Goal: Check status: Check status

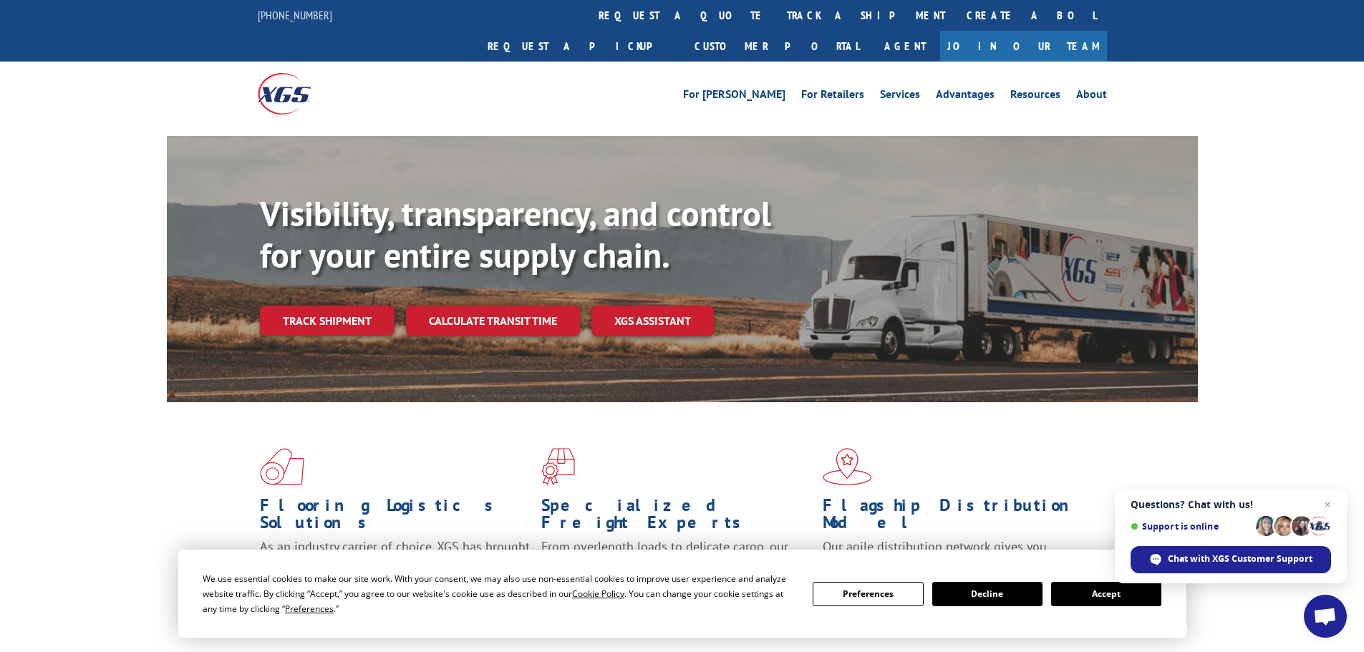
click at [1091, 586] on button "Accept" at bounding box center [1106, 594] width 110 height 24
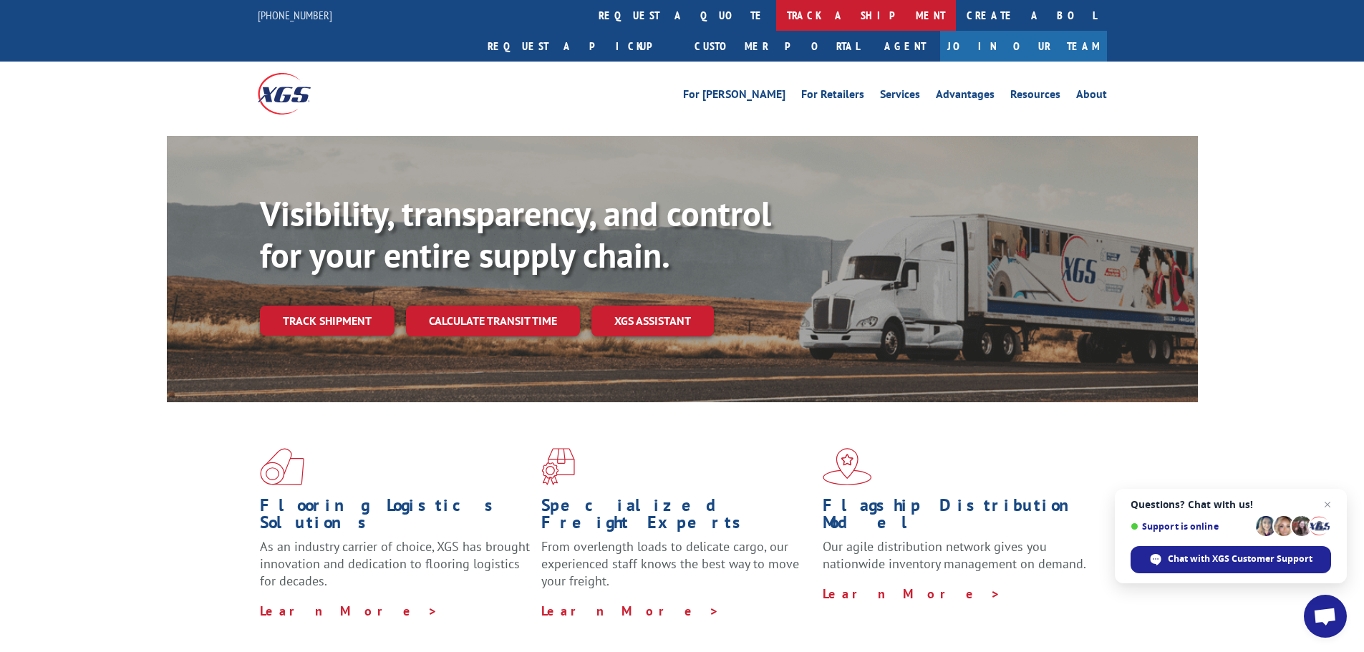
click at [776, 12] on link "track a shipment" at bounding box center [866, 15] width 180 height 31
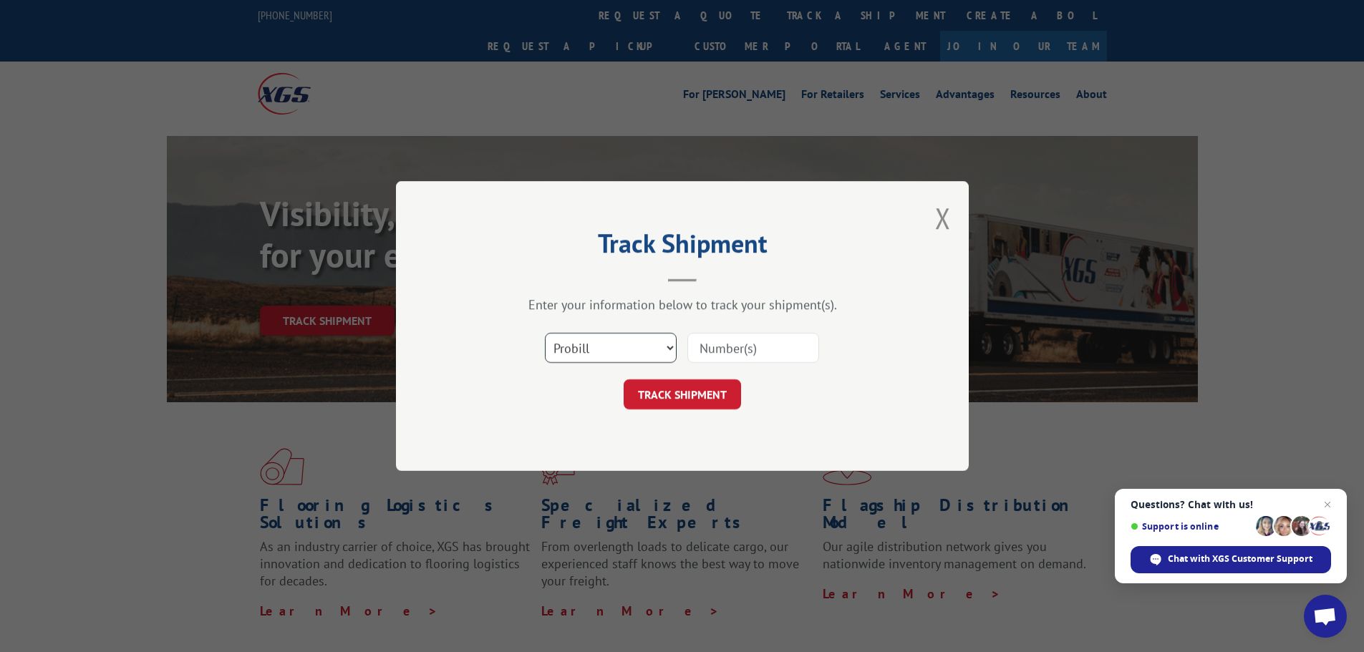
click at [662, 351] on select "Select category... Probill BOL PO" at bounding box center [611, 348] width 132 height 30
select select "bol"
click at [545, 333] on select "Select category... Probill BOL PO" at bounding box center [611, 348] width 132 height 30
click at [715, 354] on input at bounding box center [753, 348] width 132 height 30
paste input "15472287"
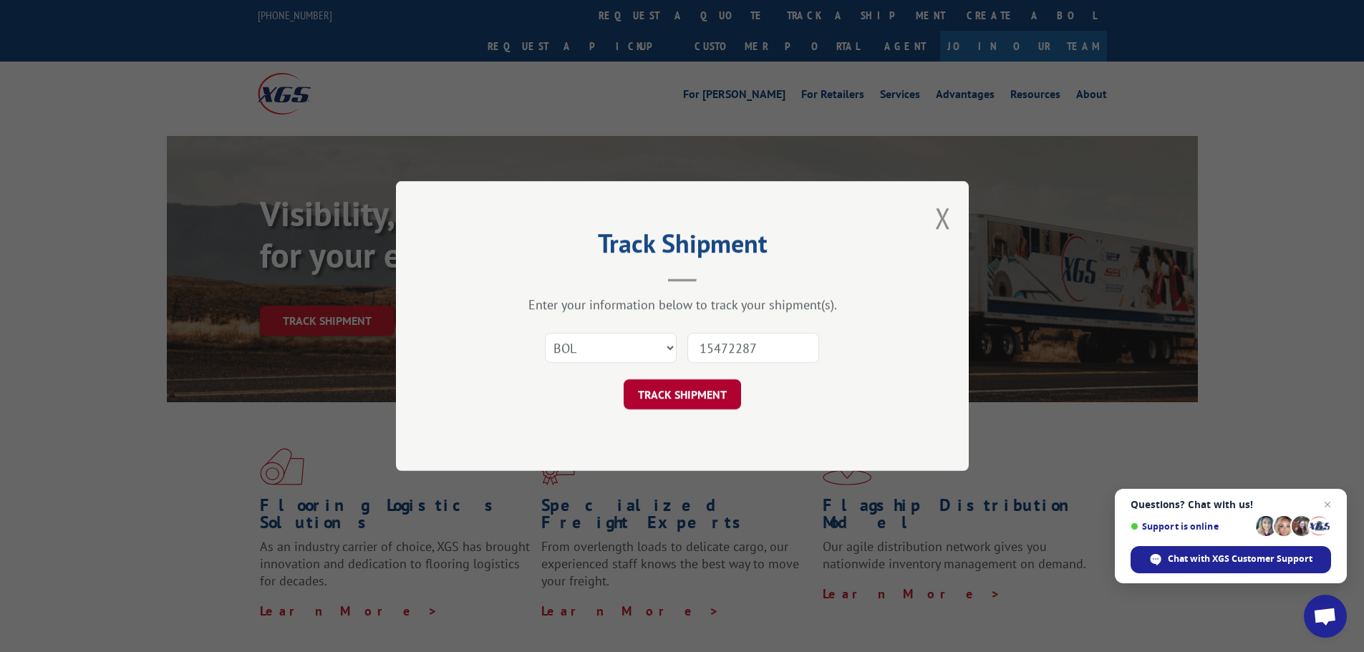
type input "15472287"
click at [717, 397] on button "TRACK SHIPMENT" at bounding box center [682, 394] width 117 height 30
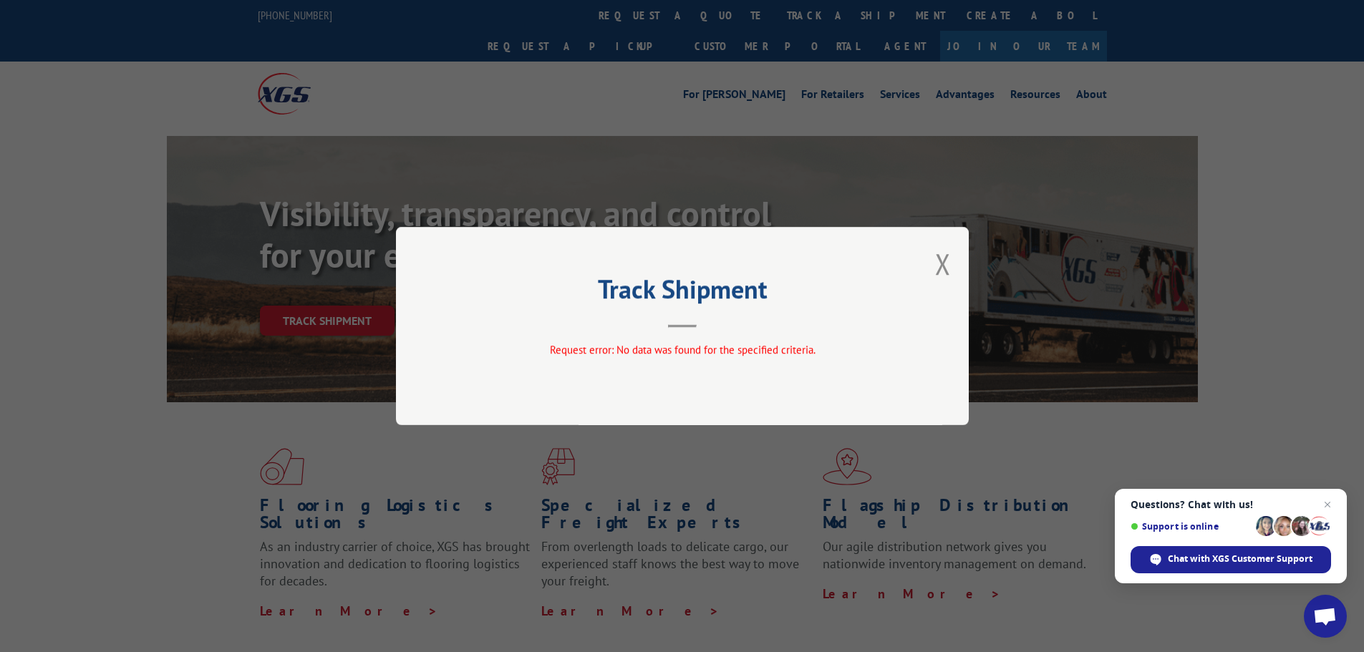
click at [937, 268] on button "Close modal" at bounding box center [943, 264] width 16 height 38
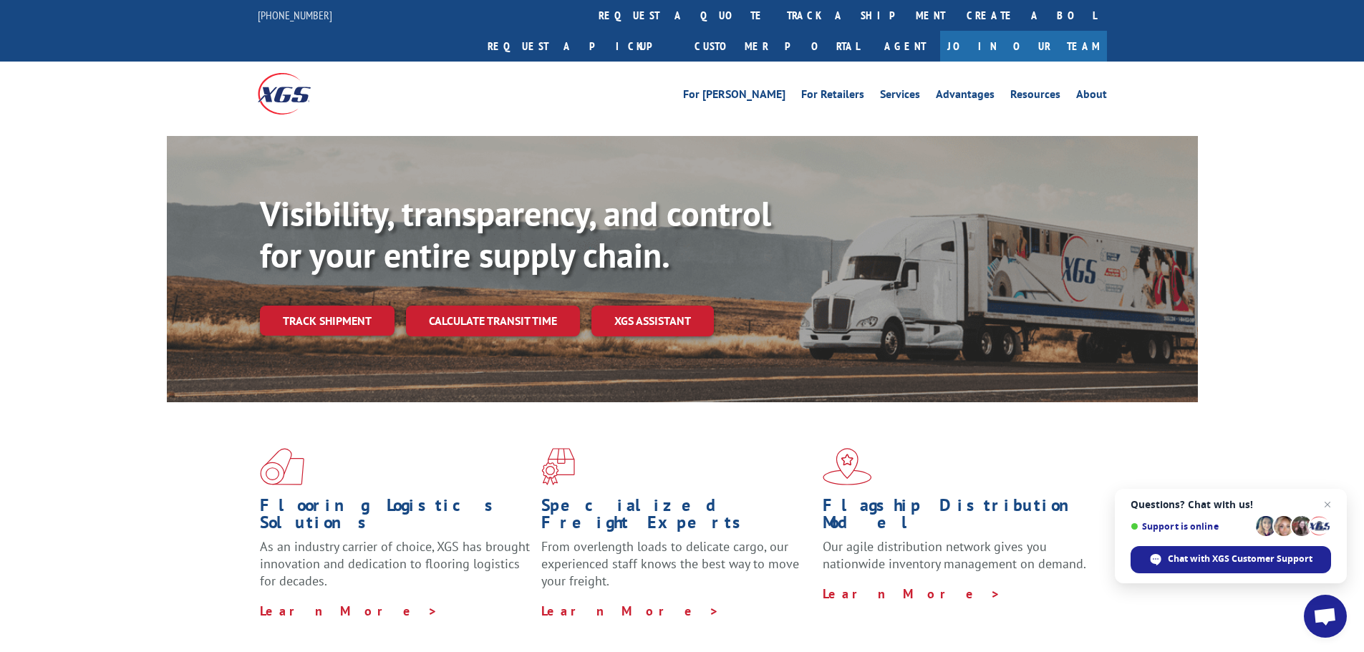
click at [290, 270] on div "Visibility, transparency, and control for your entire supply chain. Track shipm…" at bounding box center [729, 293] width 938 height 200
click at [296, 306] on link "Track shipment" at bounding box center [327, 321] width 135 height 30
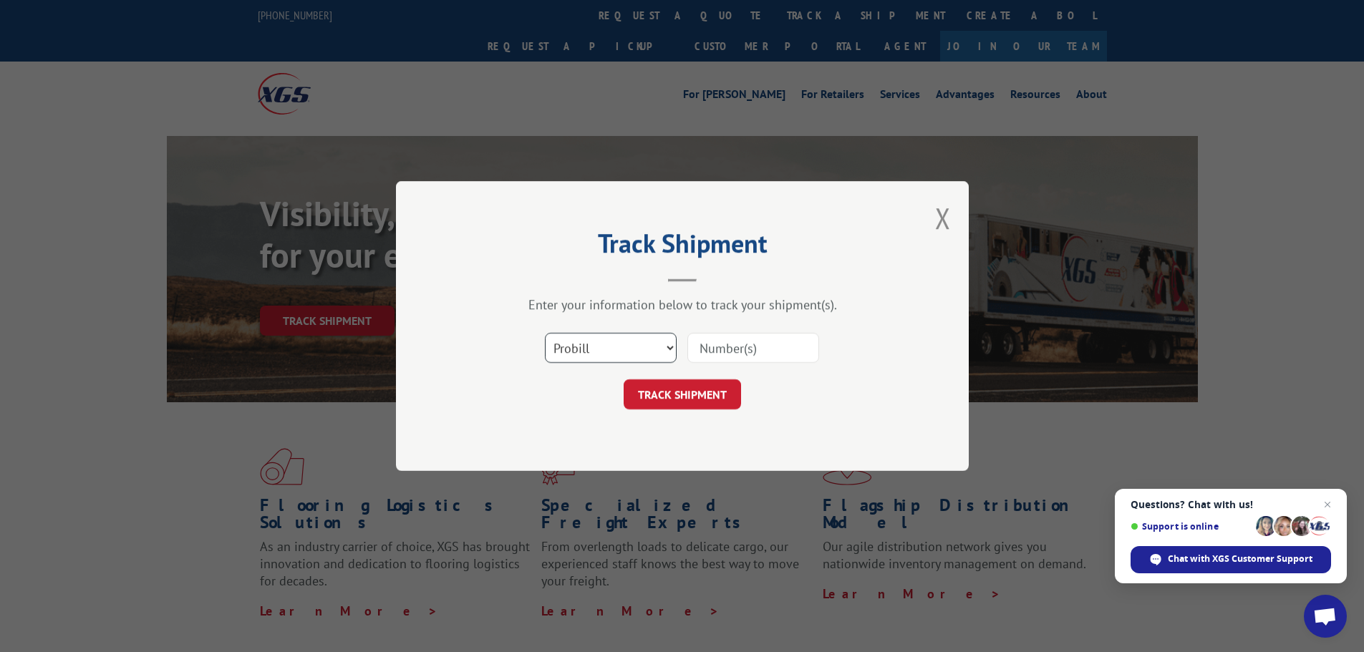
click at [637, 352] on select "Select category... Probill BOL PO" at bounding box center [611, 348] width 132 height 30
click at [545, 333] on select "Select category... Probill BOL PO" at bounding box center [611, 348] width 132 height 30
click at [707, 344] on input at bounding box center [753, 348] width 132 height 30
paste input "15472287"
type input "15472287"
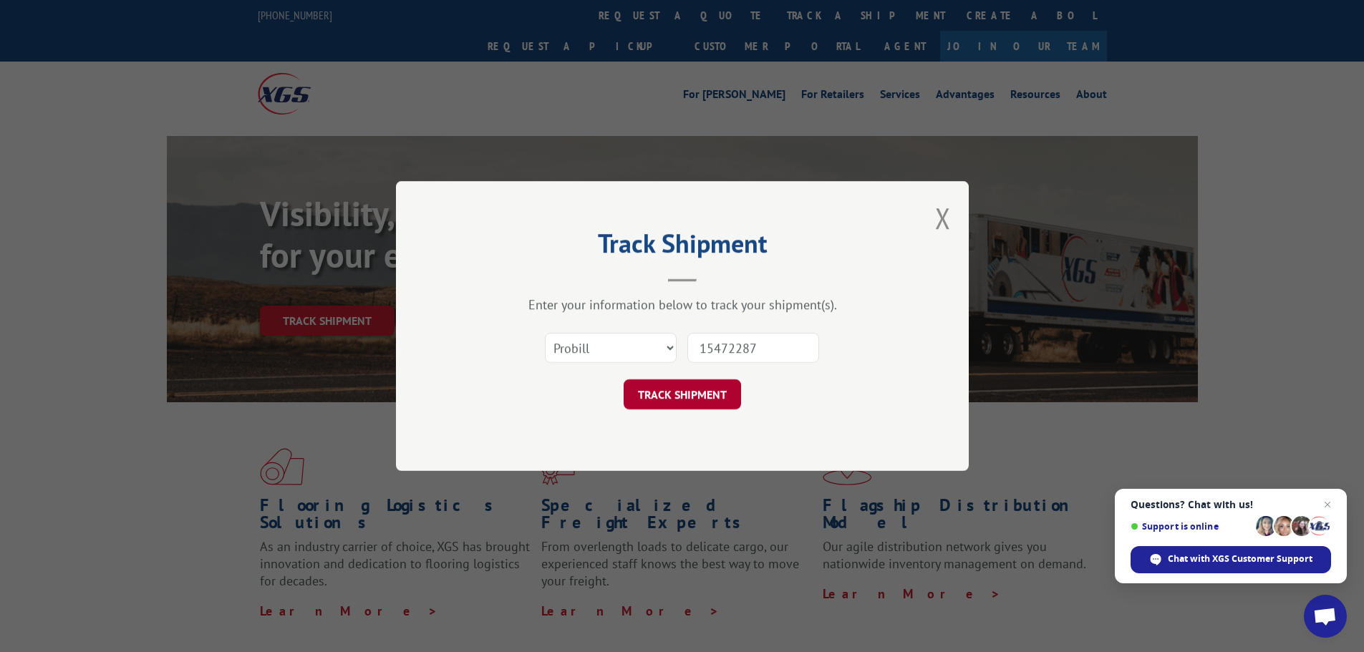
click at [693, 398] on button "TRACK SHIPMENT" at bounding box center [682, 394] width 117 height 30
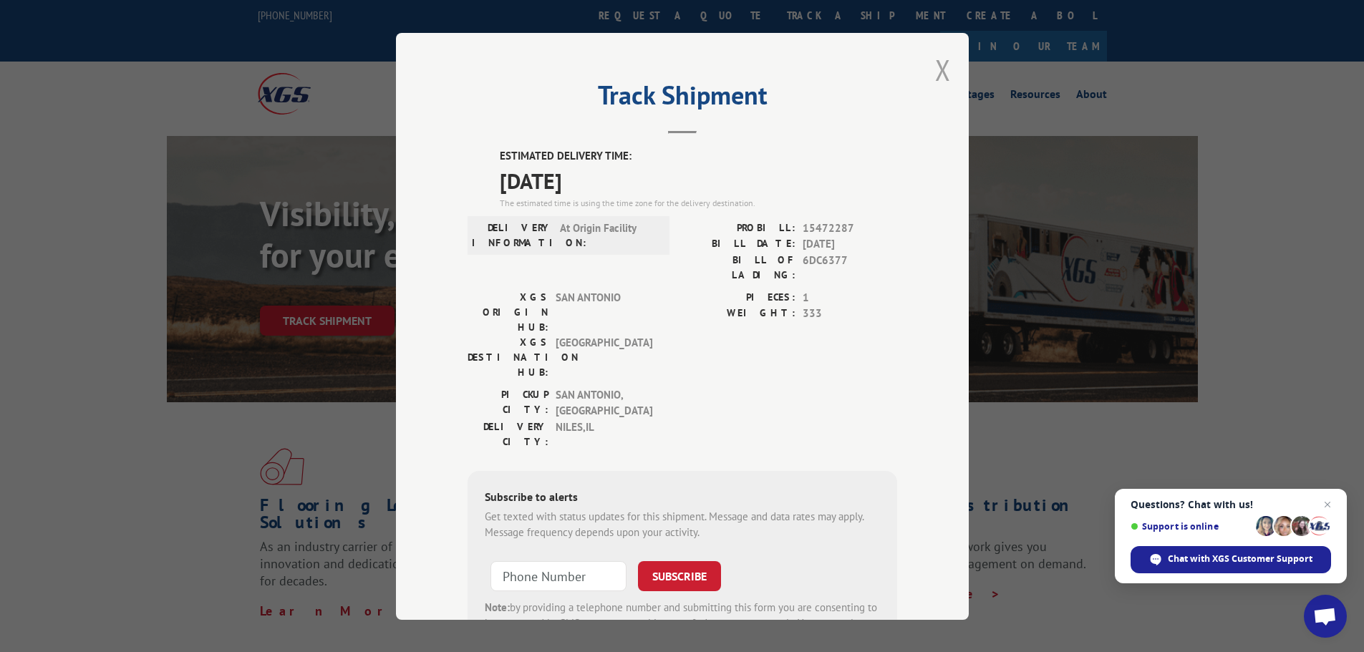
click at [939, 59] on button "Close modal" at bounding box center [943, 70] width 16 height 38
